Goal: Complete application form

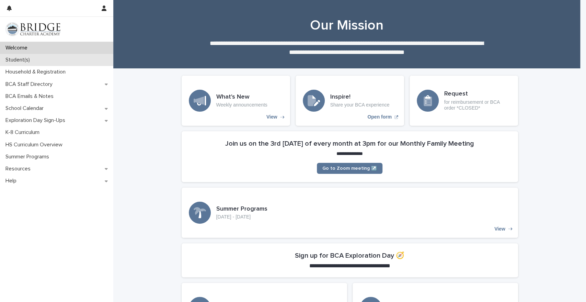
click at [7, 55] on div "Student(s)" at bounding box center [56, 60] width 113 height 12
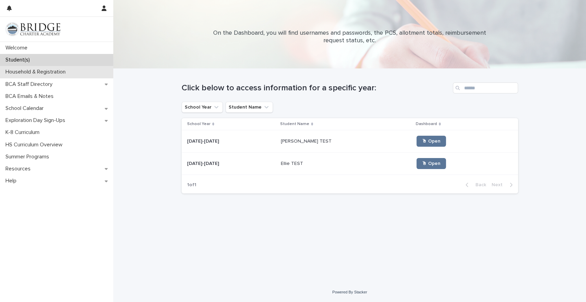
click at [54, 72] on p "Household & Registration" at bounding box center [37, 72] width 68 height 7
